Goal: Navigation & Orientation: Find specific page/section

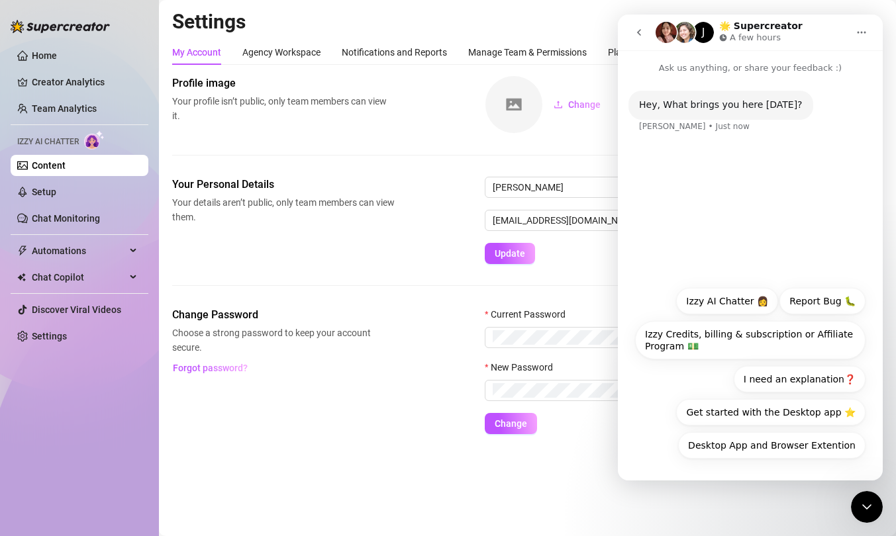
click at [638, 28] on icon "go back" at bounding box center [639, 32] width 11 height 11
click at [785, 500] on main "Settings My Account Agency Workspace Notifications and Reports Manage Team & Pe…" at bounding box center [527, 268] width 737 height 536
click at [779, 438] on button "Desktop App and Browser Extention" at bounding box center [771, 445] width 187 height 26
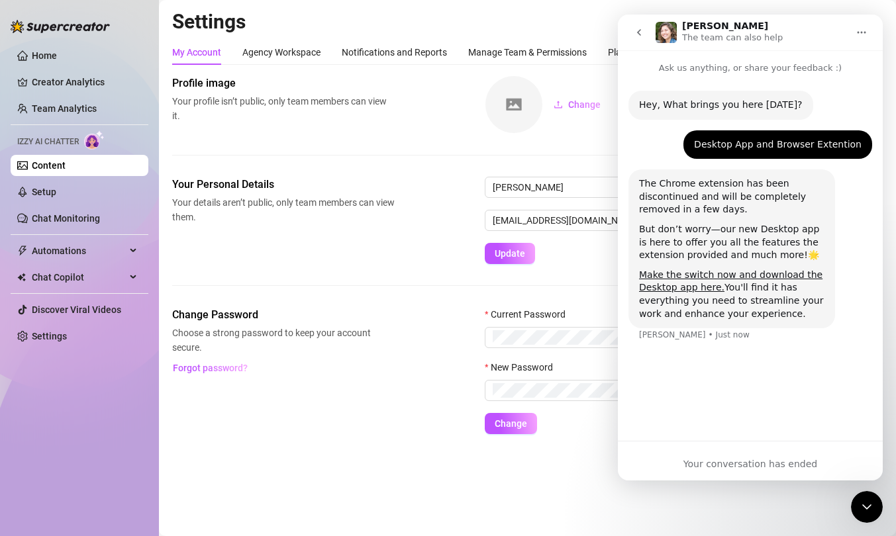
click at [638, 30] on icon "go back" at bounding box center [639, 32] width 11 height 11
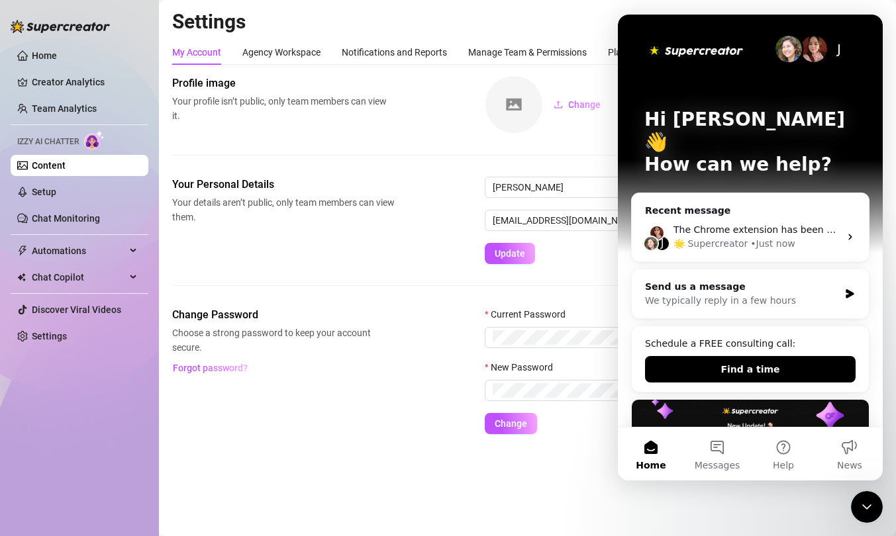
click at [591, 25] on h2 "Settings" at bounding box center [527, 21] width 710 height 25
click at [790, 524] on main "Settings My Account Agency Workspace Notifications and Reports Manage Team & Pe…" at bounding box center [527, 268] width 737 height 536
